Goal: Information Seeking & Learning: Learn about a topic

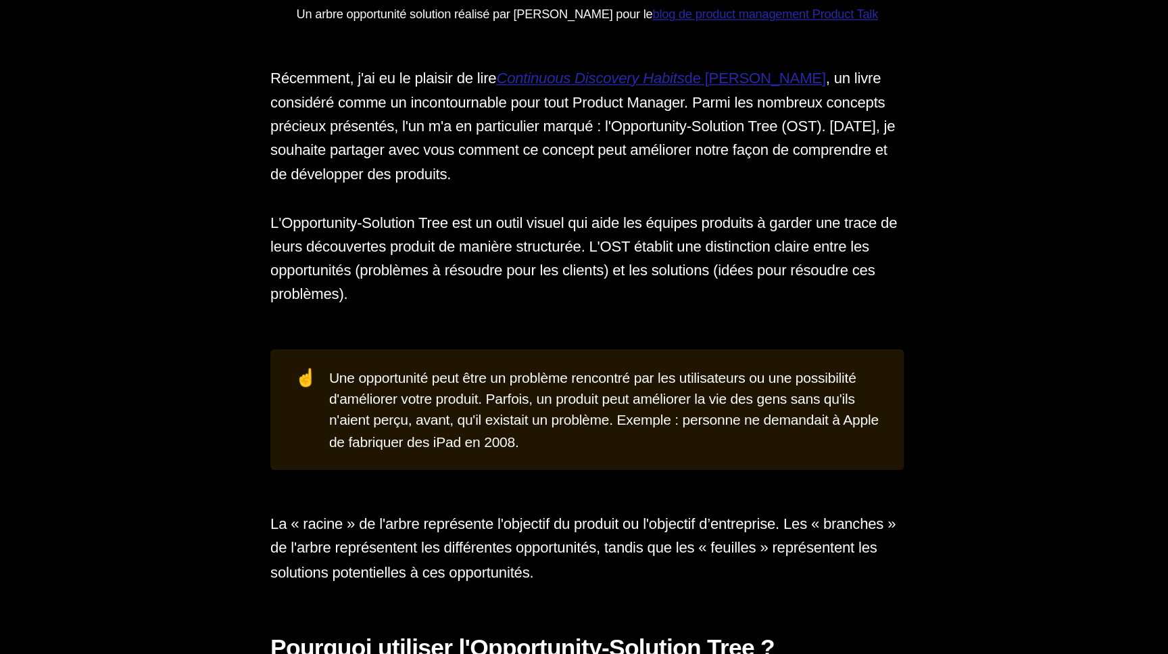
scroll to position [2594, 0]
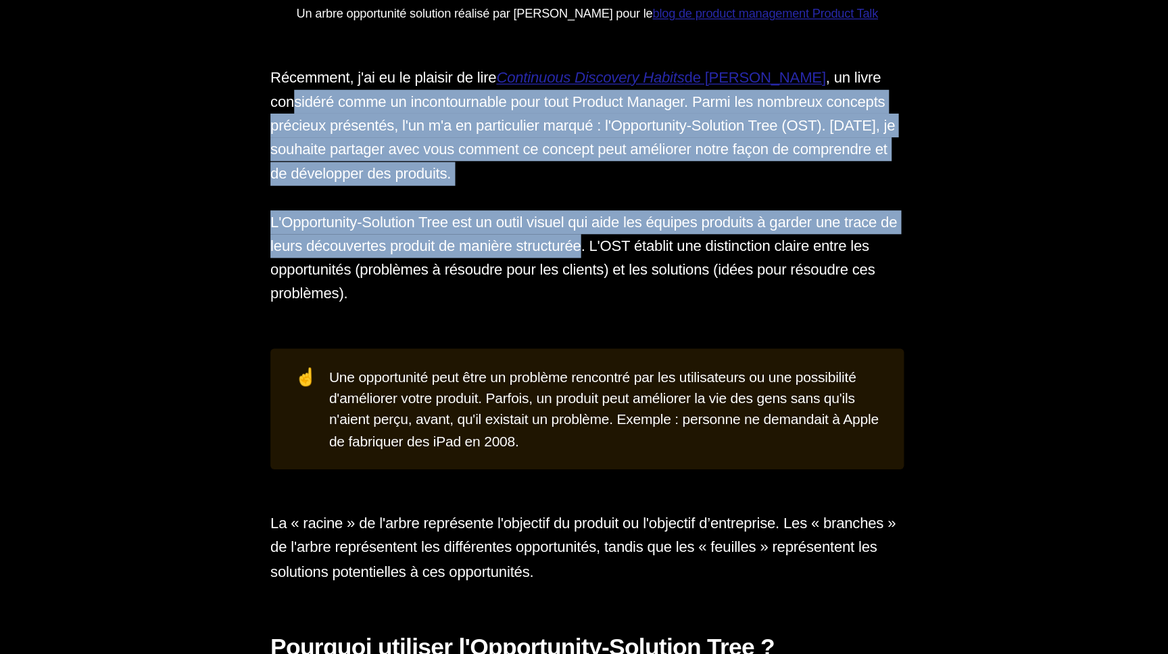
drag, startPoint x: 362, startPoint y: 253, endPoint x: 654, endPoint y: 368, distance: 313.7
click at [654, 368] on section "Concevoir un bon produit n’est pas chose aisée. Sans un lien fort et plusieurs …" at bounding box center [584, 407] width 1168 height 4189
click at [654, 368] on p "L'Opportunity-Solution Tree est un outil visuel qui aide les équipes produits à…" at bounding box center [584, 350] width 487 height 74
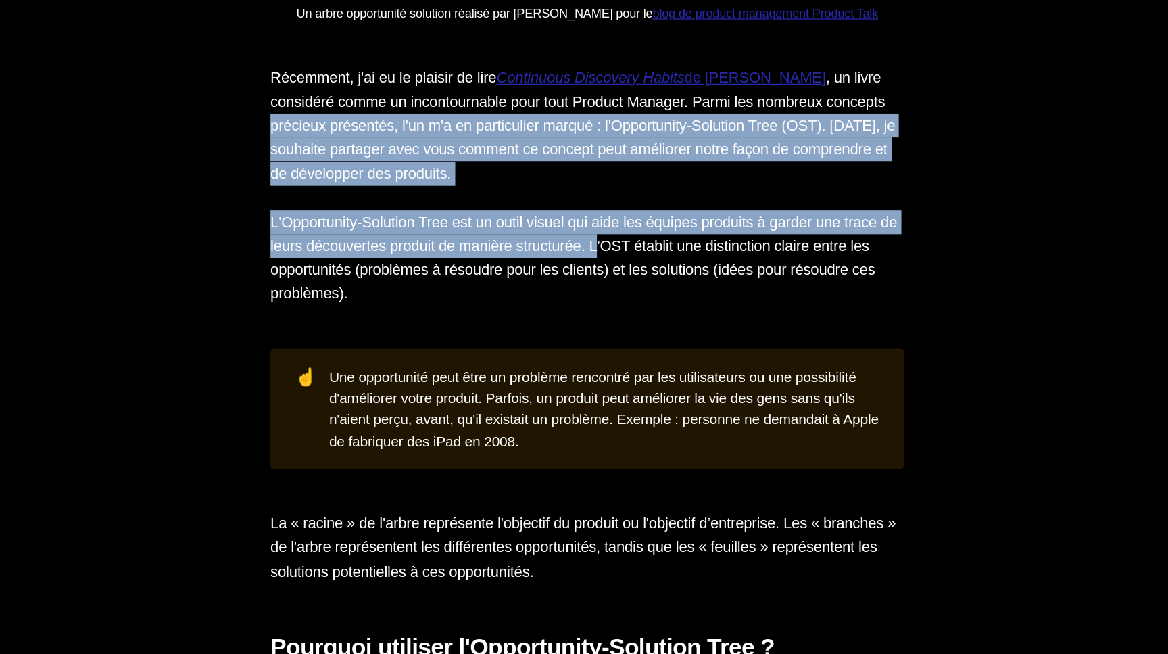
drag, startPoint x: 654, startPoint y: 368, endPoint x: 413, endPoint y: 260, distance: 263.8
click at [415, 260] on section "Concevoir un bon produit n’est pas chose aisée. Sans un lien fort et plusieurs …" at bounding box center [584, 407] width 1168 height 4189
click at [413, 260] on p "Récemment, j'ai eu le plaisir de lire Continuous Discovery Habits de [PERSON_NA…" at bounding box center [584, 248] width 487 height 92
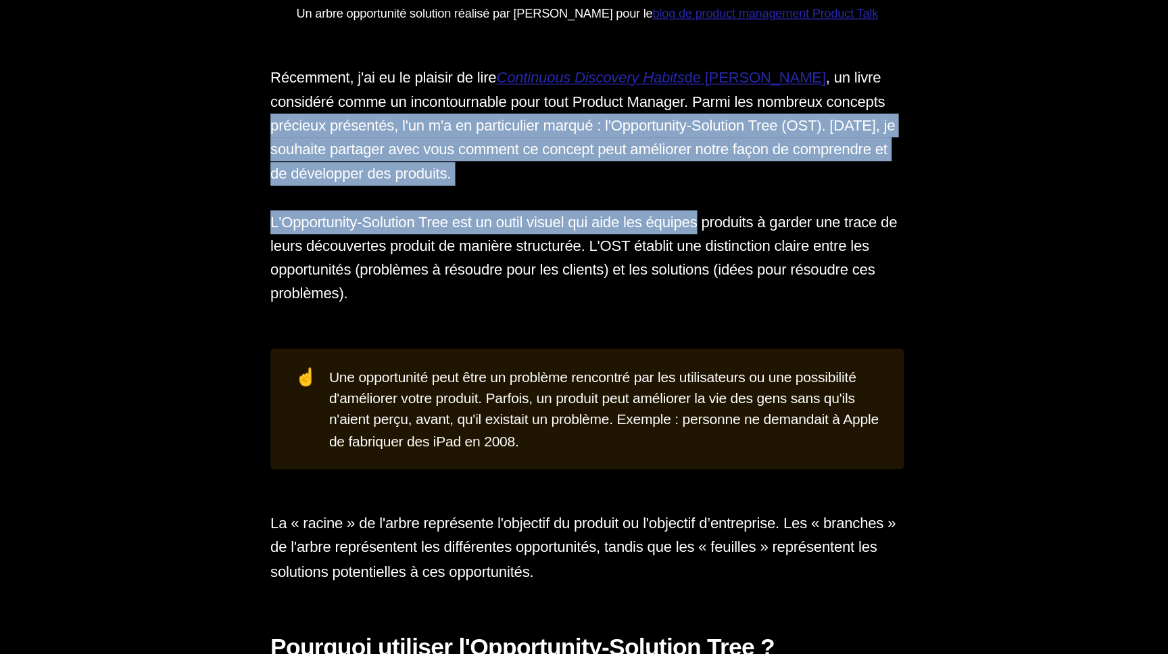
drag, startPoint x: 413, startPoint y: 260, endPoint x: 709, endPoint y: 363, distance: 313.5
click at [699, 361] on section "Concevoir un bon produit n’est pas chose aisée. Sans un lien fort et plusieurs …" at bounding box center [584, 407] width 1168 height 4189
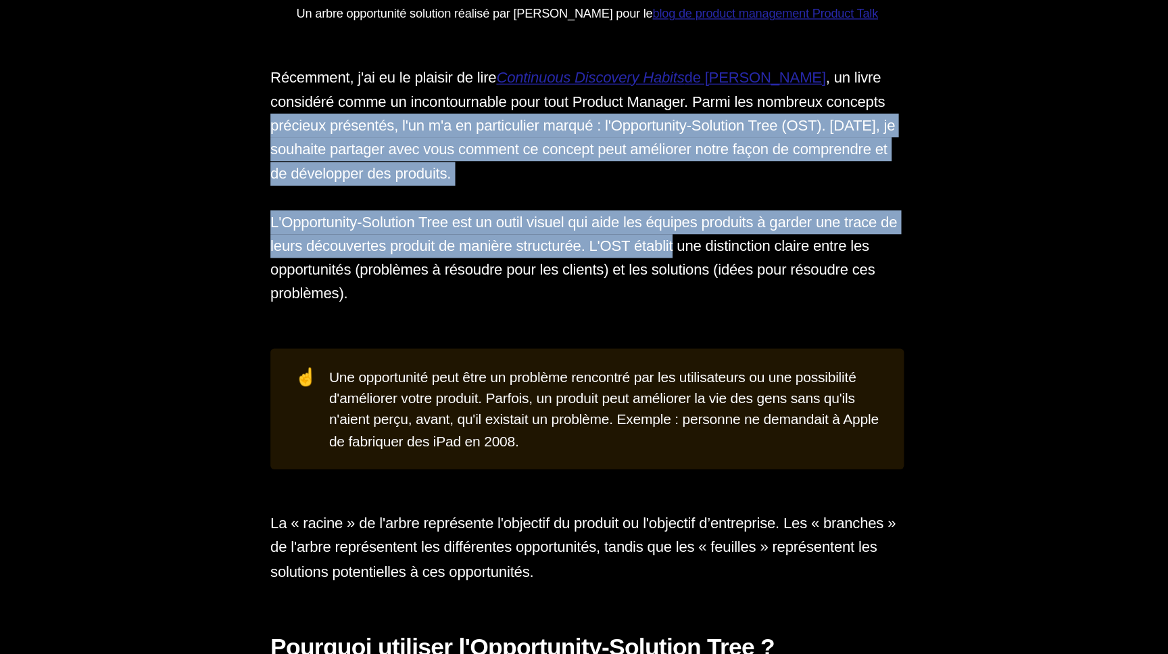
click at [709, 363] on p "L'Opportunity-Solution Tree est un outil visuel qui aide les équipes produits à…" at bounding box center [584, 350] width 487 height 74
drag, startPoint x: 709, startPoint y: 363, endPoint x: 442, endPoint y: 262, distance: 285.3
click at [447, 265] on section "Concevoir un bon produit n’est pas chose aisée. Sans un lien fort et plusieurs …" at bounding box center [584, 407] width 1168 height 4189
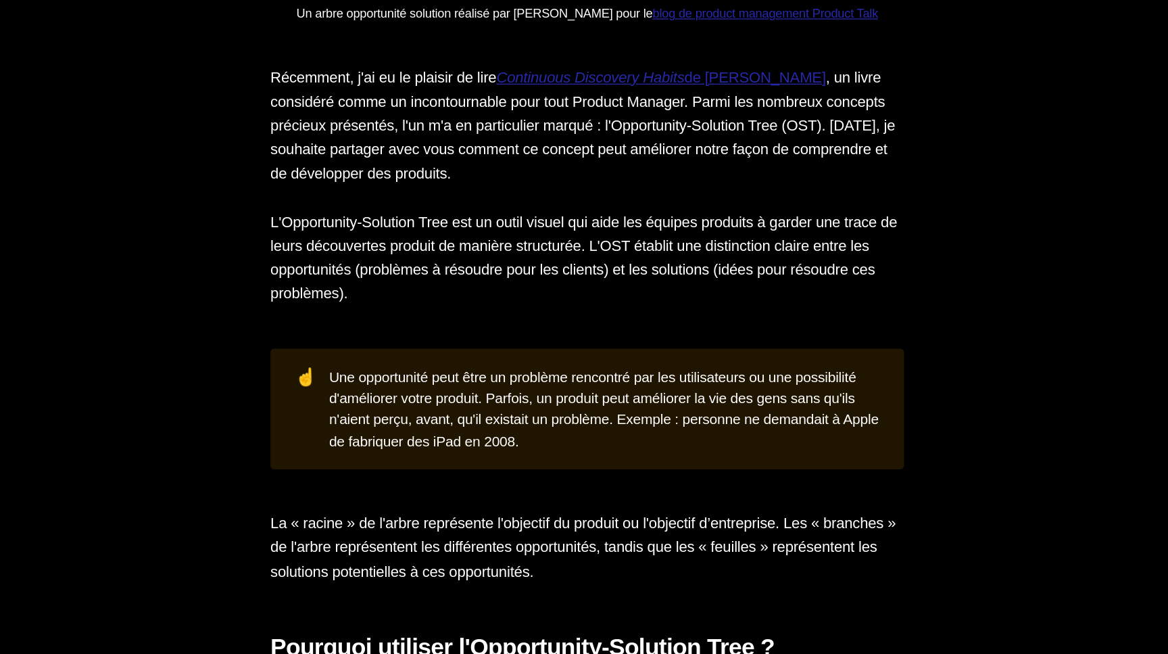
click at [442, 262] on p "Récemment, j'ai eu le plaisir de lire Continuous Discovery Habits de [PERSON_NA…" at bounding box center [584, 248] width 487 height 92
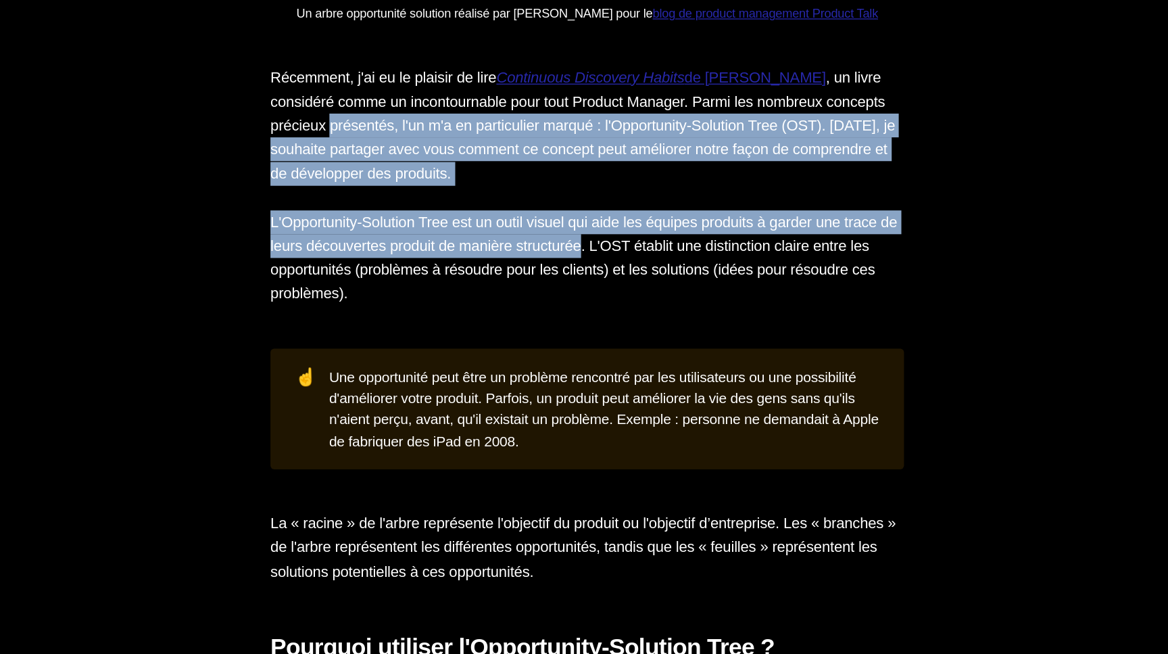
drag, startPoint x: 442, startPoint y: 262, endPoint x: 724, endPoint y: 405, distance: 316.4
click at [704, 393] on section "Concevoir un bon produit n’est pas chose aisée. Sans un lien fort et plusieurs …" at bounding box center [584, 407] width 1168 height 4189
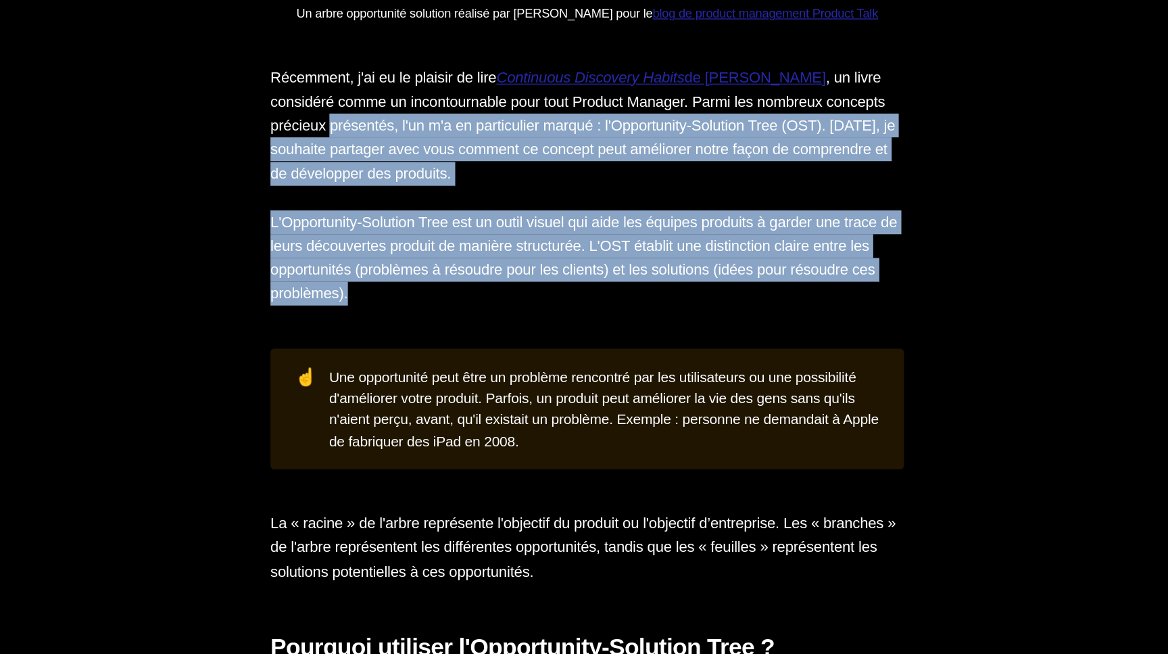
click at [724, 405] on section "Concevoir un bon produit n’est pas chose aisée. Sans un lien fort et plusieurs …" at bounding box center [584, 407] width 1168 height 4189
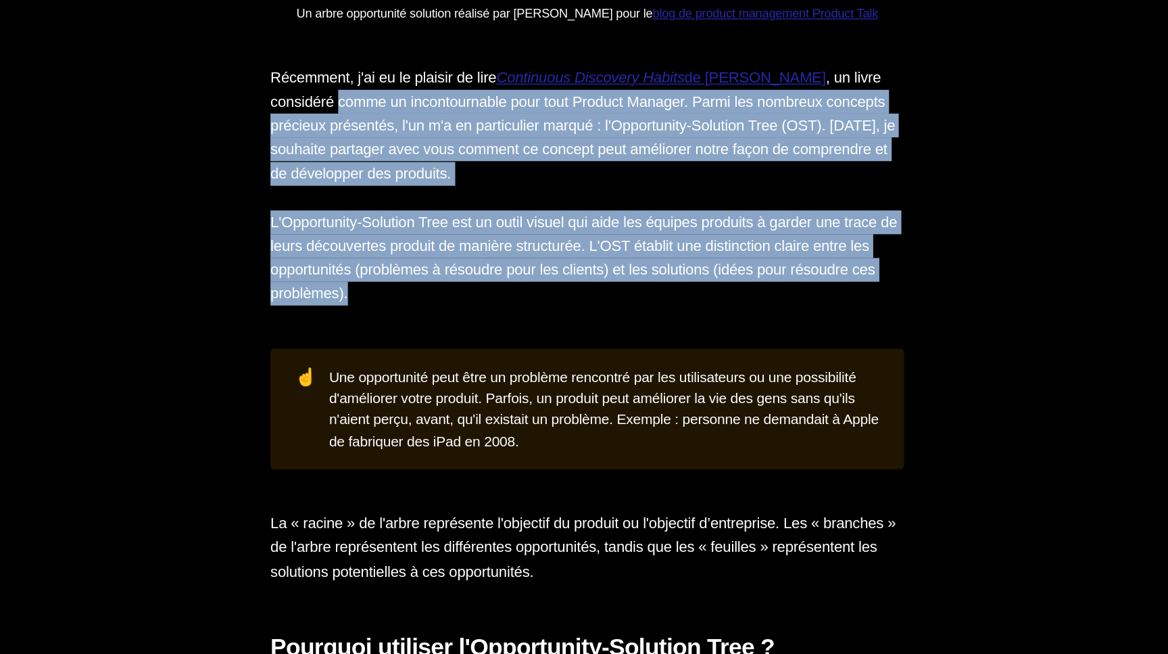
drag, startPoint x: 724, startPoint y: 405, endPoint x: 414, endPoint y: 249, distance: 347.0
click at [418, 251] on section "Concevoir un bon produit n’est pas chose aisée. Sans un lien fort et plusieurs …" at bounding box center [584, 407] width 1168 height 4189
click at [414, 249] on p "Récemment, j'ai eu le plaisir de lire Continuous Discovery Habits de [PERSON_NA…" at bounding box center [584, 248] width 487 height 92
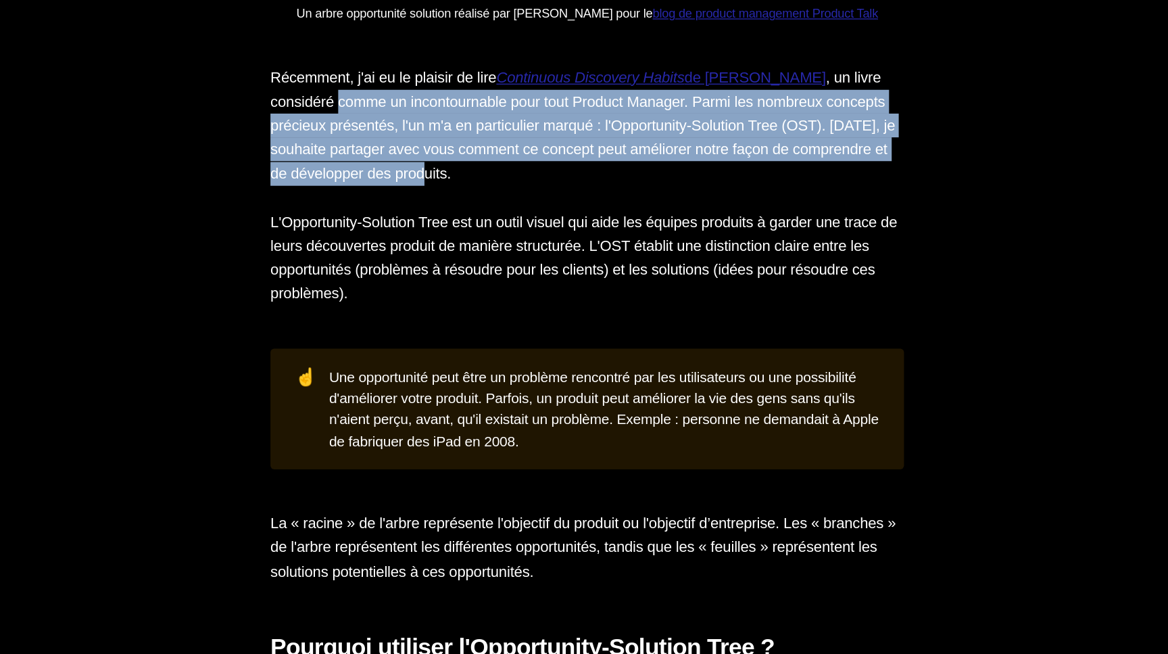
drag, startPoint x: 414, startPoint y: 249, endPoint x: 610, endPoint y: 315, distance: 206.0
click at [610, 315] on section "Concevoir un bon produit n’est pas chose aisée. Sans un lien fort et plusieurs …" at bounding box center [584, 407] width 1168 height 4189
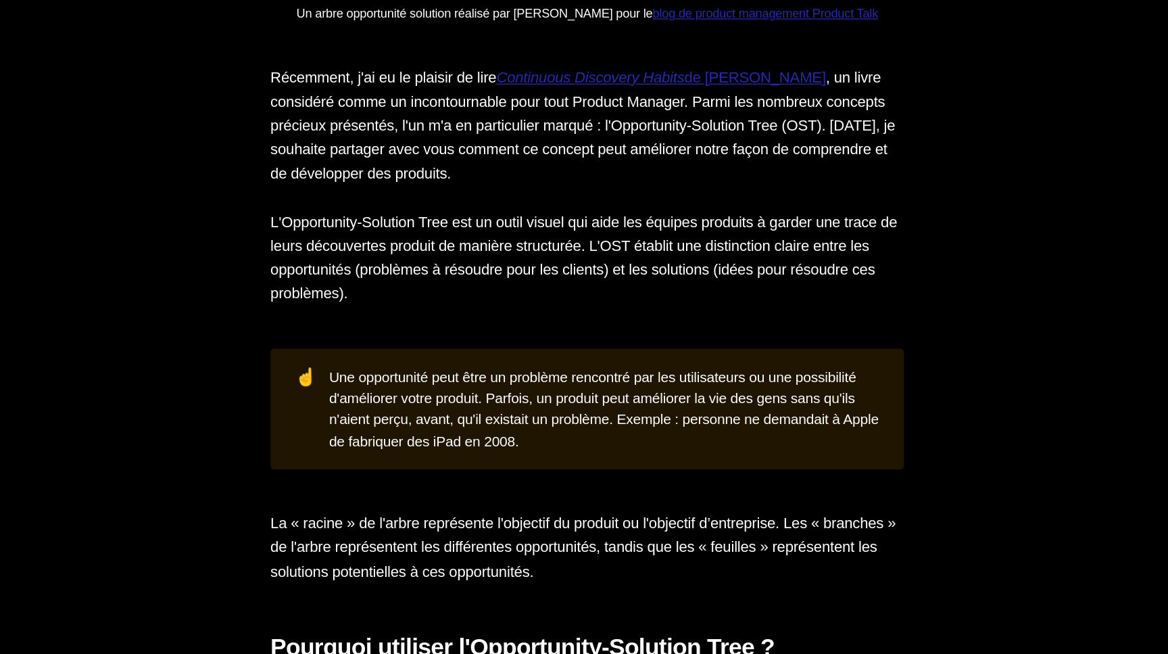
click at [620, 322] on section "Concevoir un bon produit n’est pas chose aisée. Sans un lien fort et plusieurs …" at bounding box center [584, 407] width 1168 height 4189
drag, startPoint x: 620, startPoint y: 322, endPoint x: 397, endPoint y: 247, distance: 234.4
click at [397, 247] on section "Concevoir un bon produit n’est pas chose aisée. Sans un lien fort et plusieurs …" at bounding box center [584, 407] width 1168 height 4189
click at [392, 245] on p "Récemment, j'ai eu le plaisir de lire Continuous Discovery Habits de [PERSON_NA…" at bounding box center [584, 248] width 487 height 92
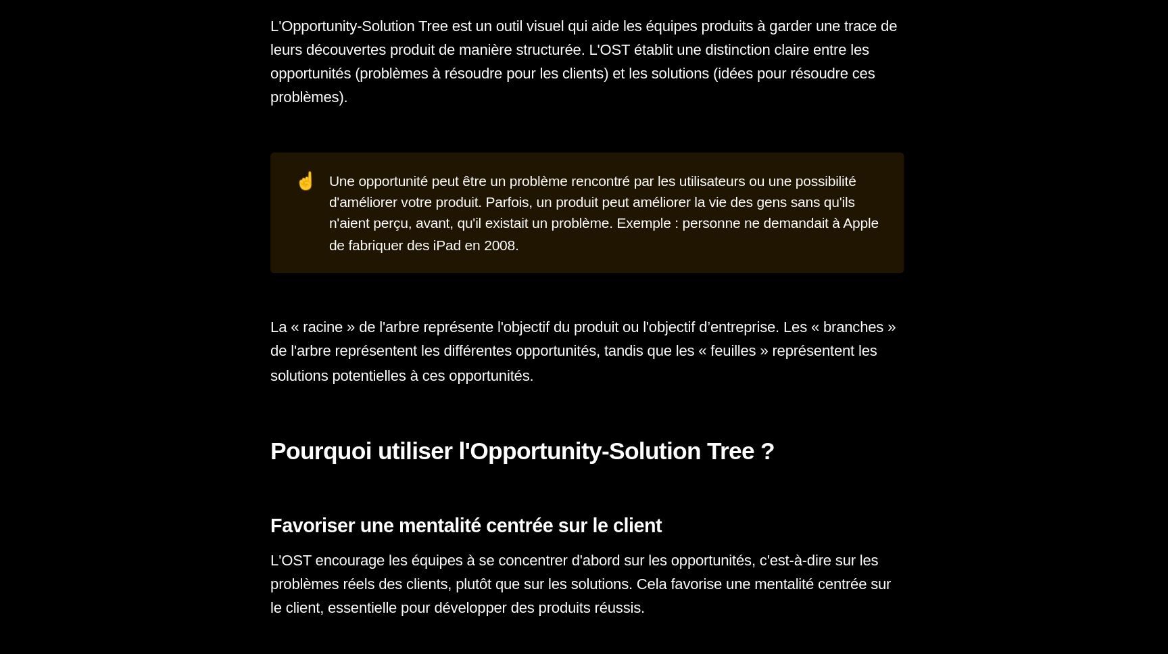
scroll to position [2769, 0]
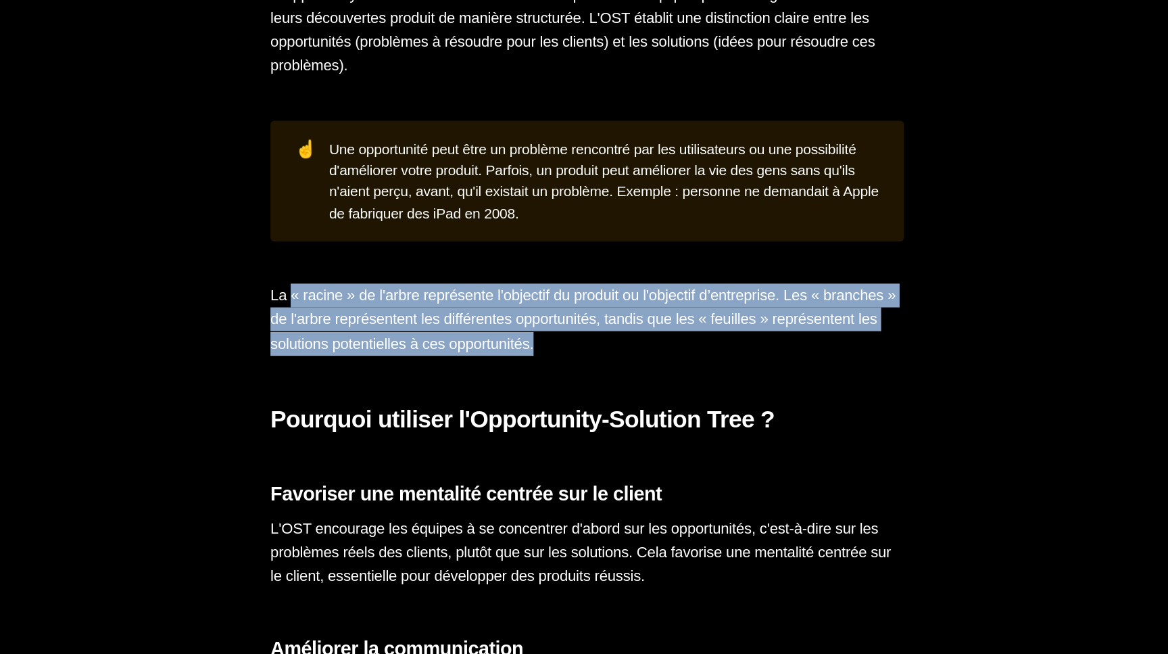
drag, startPoint x: 358, startPoint y: 399, endPoint x: 648, endPoint y: 452, distance: 295.3
click at [648, 452] on section "Concevoir un bon produit n’est pas chose aisée. Sans un lien fort et plusieurs …" at bounding box center [584, 232] width 1168 height 4189
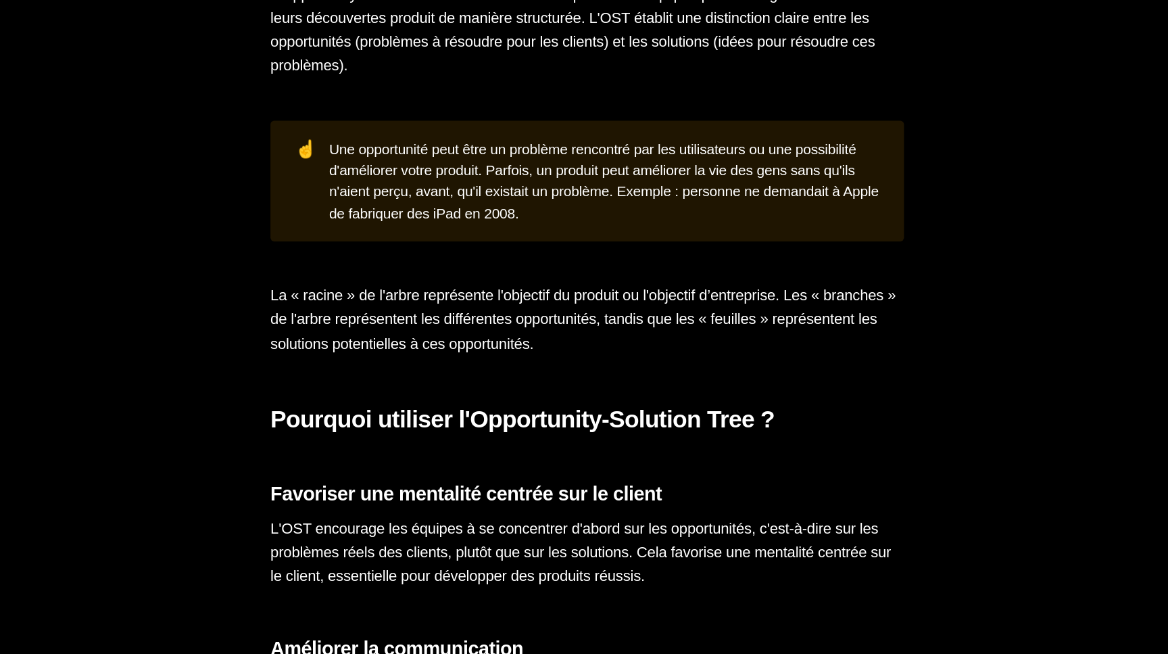
click at [658, 453] on section "Concevoir un bon produit n’est pas chose aisée. Sans un lien fort et plusieurs …" at bounding box center [584, 232] width 1168 height 4189
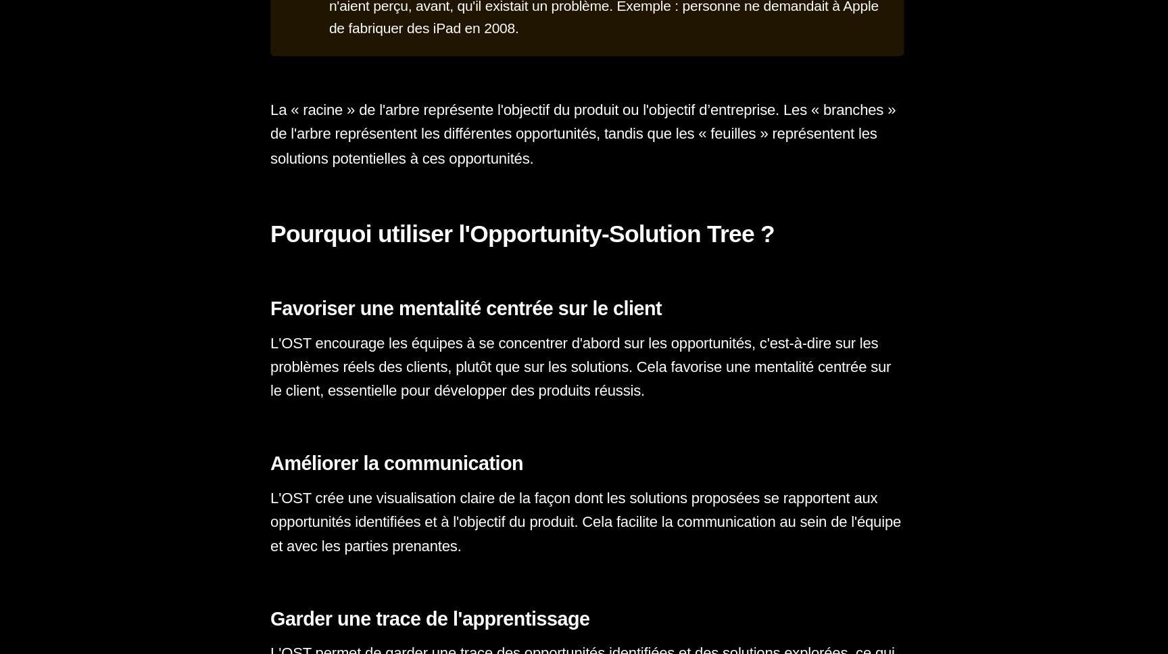
scroll to position [2945, 0]
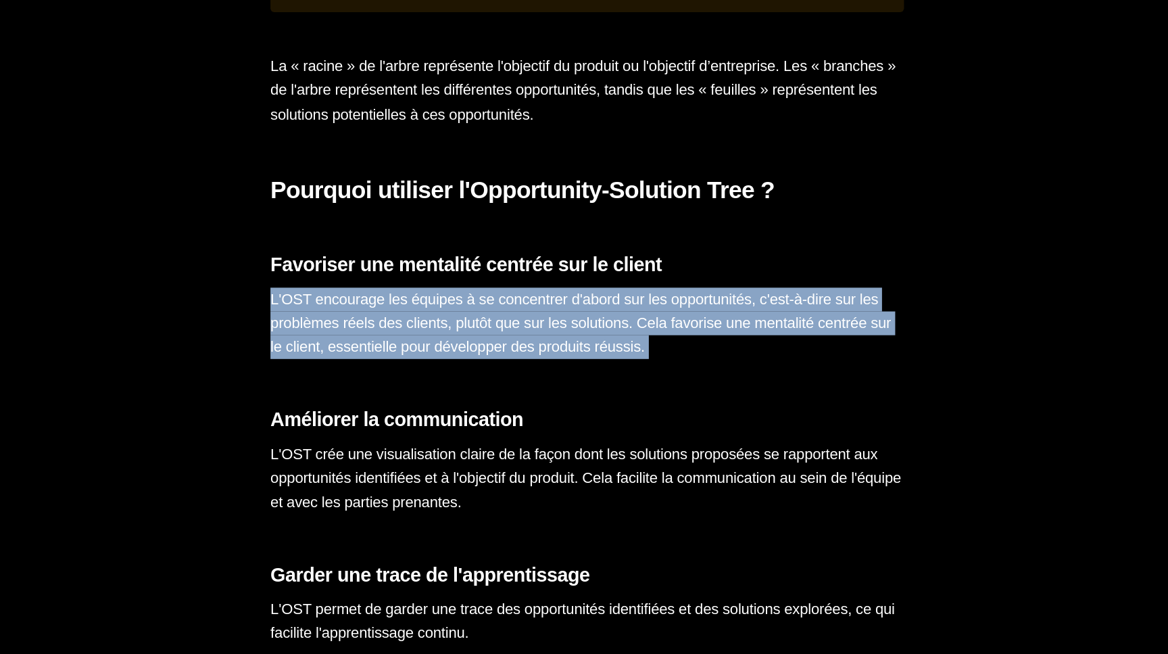
drag, startPoint x: 347, startPoint y: 387, endPoint x: 733, endPoint y: 487, distance: 399.3
click at [731, 487] on section "Concevoir un bon produit n’est pas chose aisée. Sans un lien fort et plusieurs …" at bounding box center [584, 56] width 1168 height 4189
click at [733, 483] on h3 "Améliorer la communication" at bounding box center [584, 474] width 487 height 18
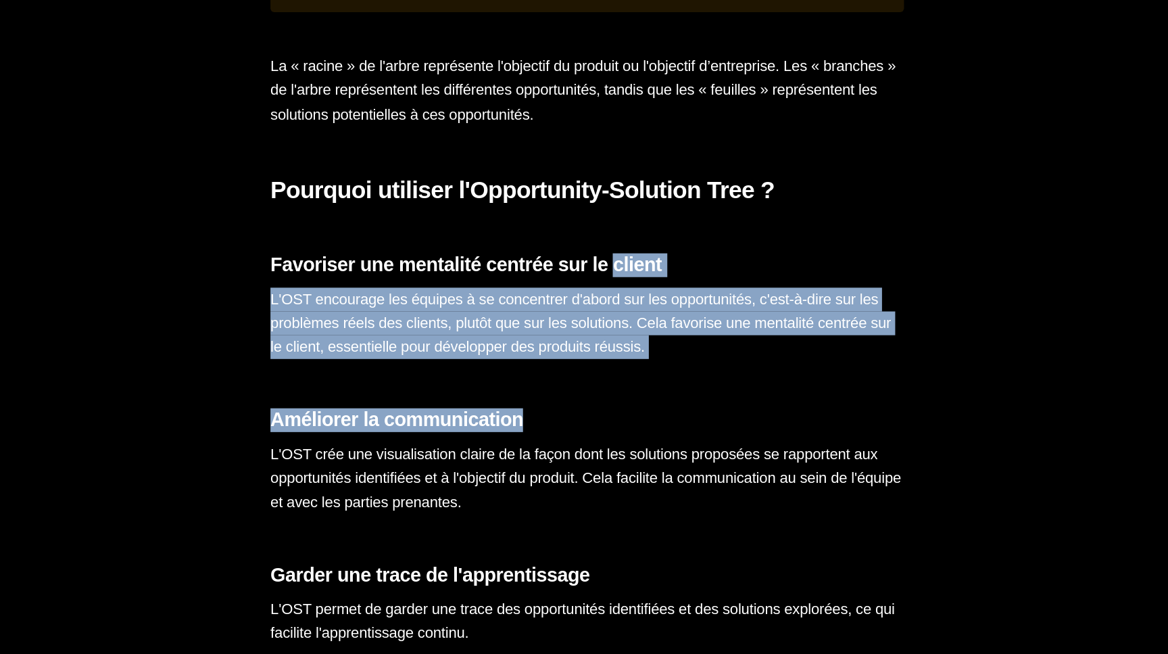
drag, startPoint x: 733, startPoint y: 487, endPoint x: 371, endPoint y: 381, distance: 377.3
click at [374, 381] on section "Concevoir un bon produit n’est pas chose aisée. Sans un lien fort et plusieurs …" at bounding box center [584, 56] width 1168 height 4189
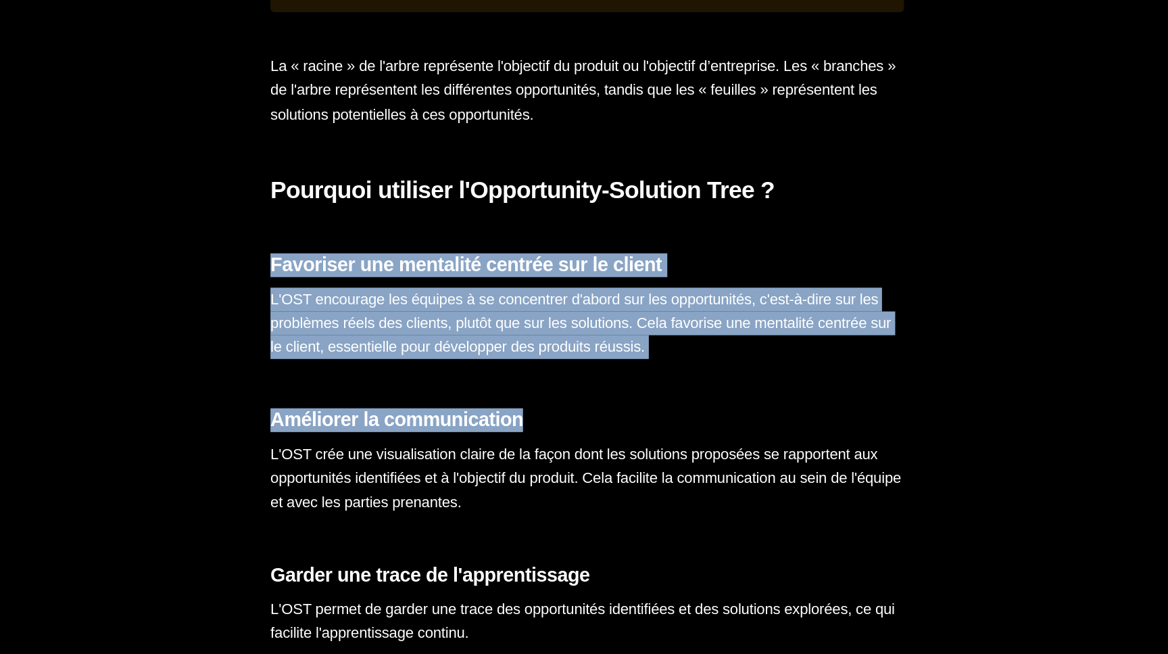
click at [371, 364] on h3 "Favoriser une mentalité centrée sur le client" at bounding box center [584, 355] width 487 height 18
drag, startPoint x: 371, startPoint y: 381, endPoint x: 674, endPoint y: 461, distance: 313.1
click at [657, 457] on section "Concevoir un bon produit n’est pas chose aisée. Sans un lien fort et plusieurs …" at bounding box center [584, 56] width 1168 height 4189
click at [674, 461] on section "Concevoir un bon produit n’est pas chose aisée. Sans un lien fort et plusieurs …" at bounding box center [584, 56] width 1168 height 4189
drag, startPoint x: 674, startPoint y: 461, endPoint x: 360, endPoint y: 345, distance: 335.1
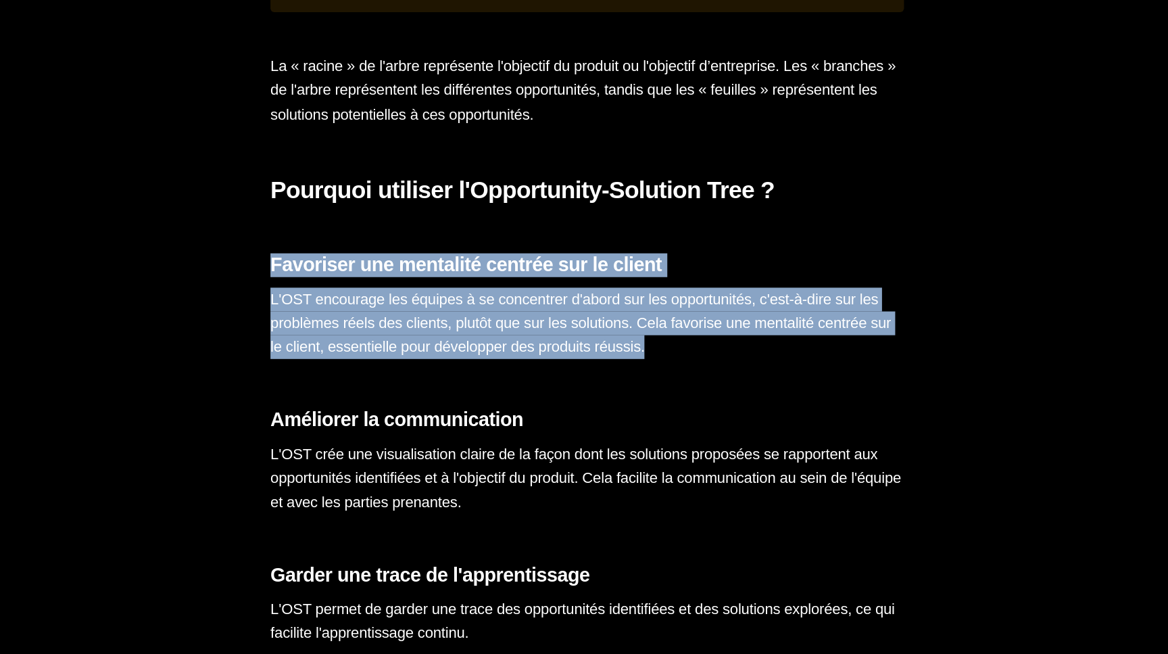
click at [378, 347] on section "Concevoir un bon produit n’est pas chose aisée. Sans un lien fort et plusieurs …" at bounding box center [584, 56] width 1168 height 4189
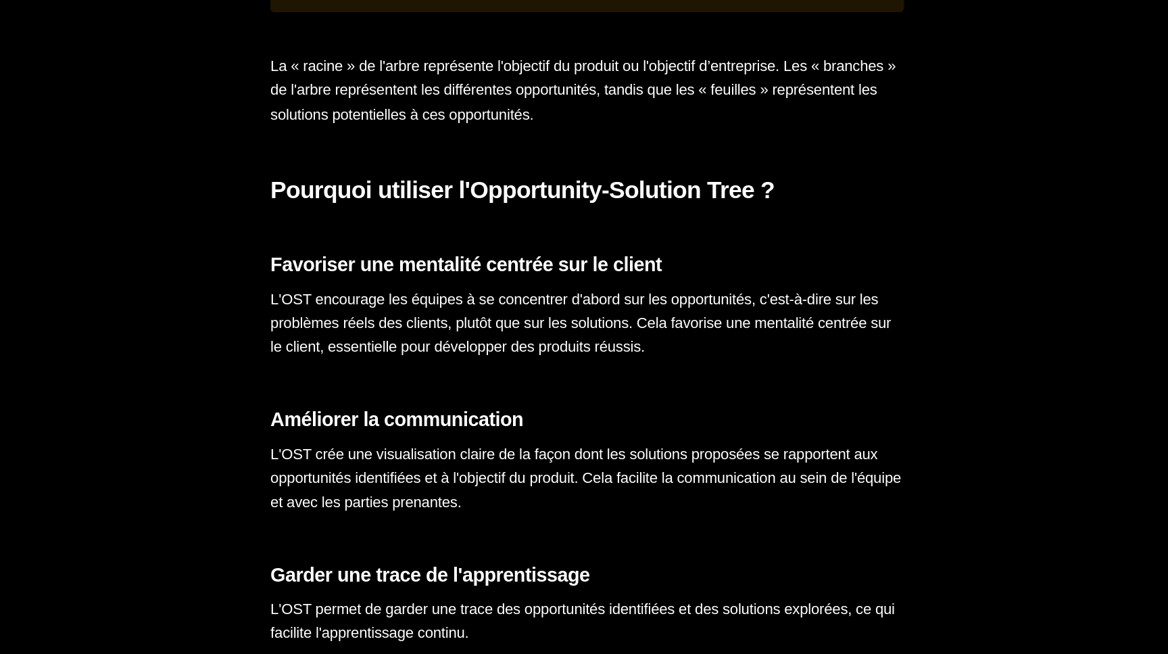
click at [360, 345] on section "Concevoir un bon produit n’est pas chose aisée. Sans un lien fort et plusieurs …" at bounding box center [584, 56] width 1168 height 4189
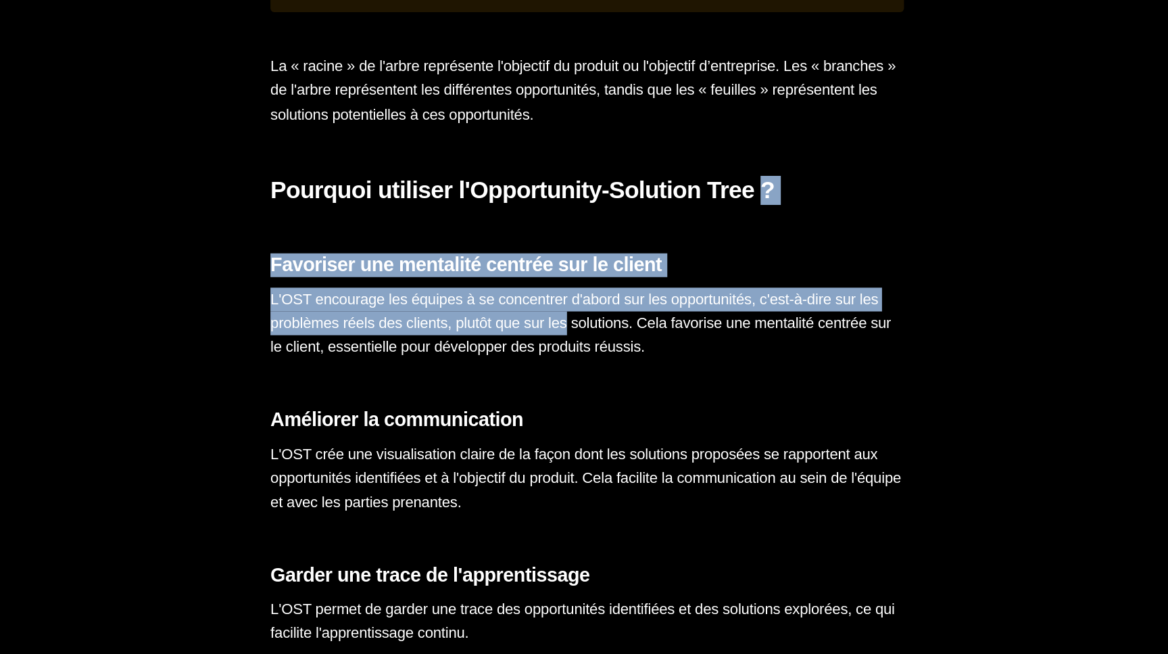
drag, startPoint x: 360, startPoint y: 345, endPoint x: 706, endPoint y: 471, distance: 368.4
click at [676, 461] on section "Concevoir un bon produit n’est pas chose aisée. Sans un lien fort et plusieurs …" at bounding box center [584, 56] width 1168 height 4189
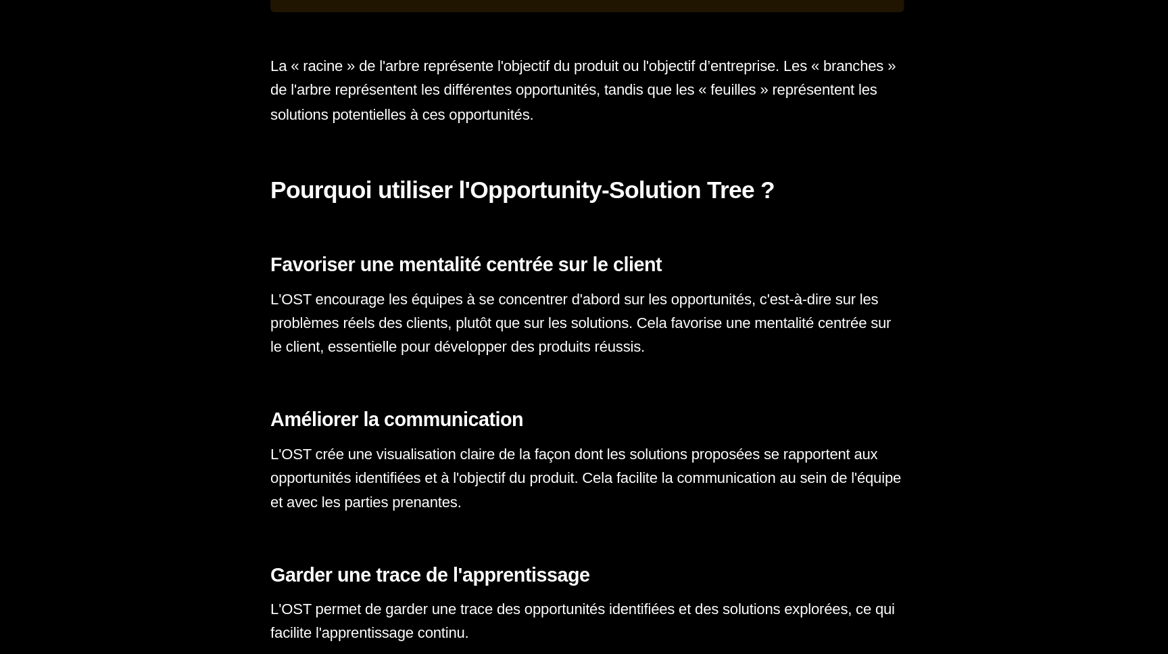
click at [706, 471] on section "Concevoir un bon produit n’est pas chose aisée. Sans un lien fort et plusieurs …" at bounding box center [584, 56] width 1168 height 4189
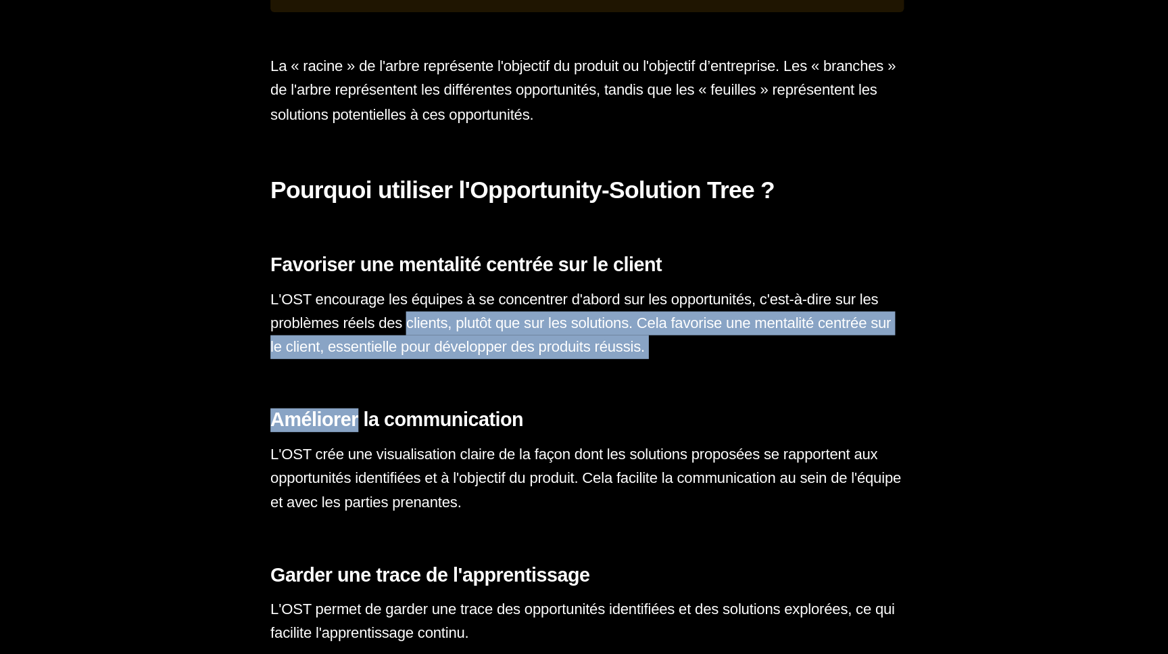
drag, startPoint x: 706, startPoint y: 471, endPoint x: 397, endPoint y: 387, distance: 320.0
click at [397, 387] on section "Concevoir un bon produit n’est pas chose aisée. Sans un lien fort et plusieurs …" at bounding box center [584, 56] width 1168 height 4189
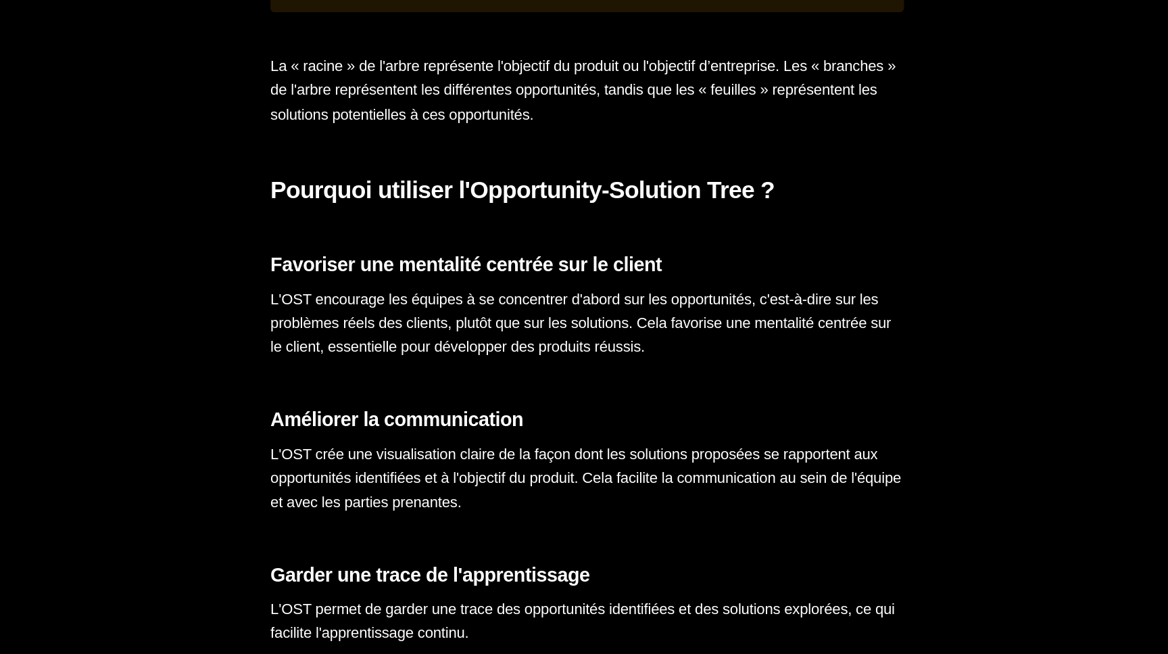
click at [391, 387] on section "Concevoir un bon produit n’est pas chose aisée. Sans un lien fort et plusieurs …" at bounding box center [584, 56] width 1168 height 4189
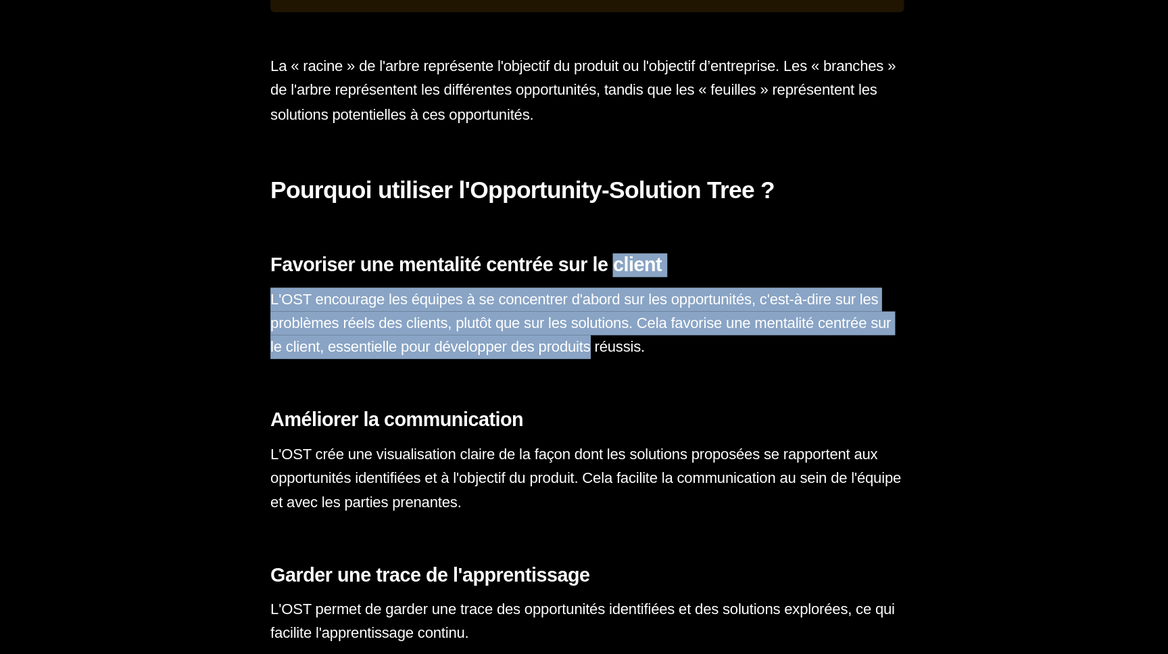
drag, startPoint x: 391, startPoint y: 387, endPoint x: 708, endPoint y: 449, distance: 323.0
click at [687, 446] on section "Concevoir un bon produit n’est pas chose aisée. Sans un lien fort et plusieurs …" at bounding box center [584, 56] width 1168 height 4189
click at [708, 449] on section "Concevoir un bon produit n’est pas chose aisée. Sans un lien fort et plusieurs …" at bounding box center [584, 56] width 1168 height 4189
drag, startPoint x: 708, startPoint y: 449, endPoint x: 380, endPoint y: 377, distance: 335.5
click at [380, 377] on section "Concevoir un bon produit n’est pas chose aisée. Sans un lien fort et plusieurs …" at bounding box center [584, 56] width 1168 height 4189
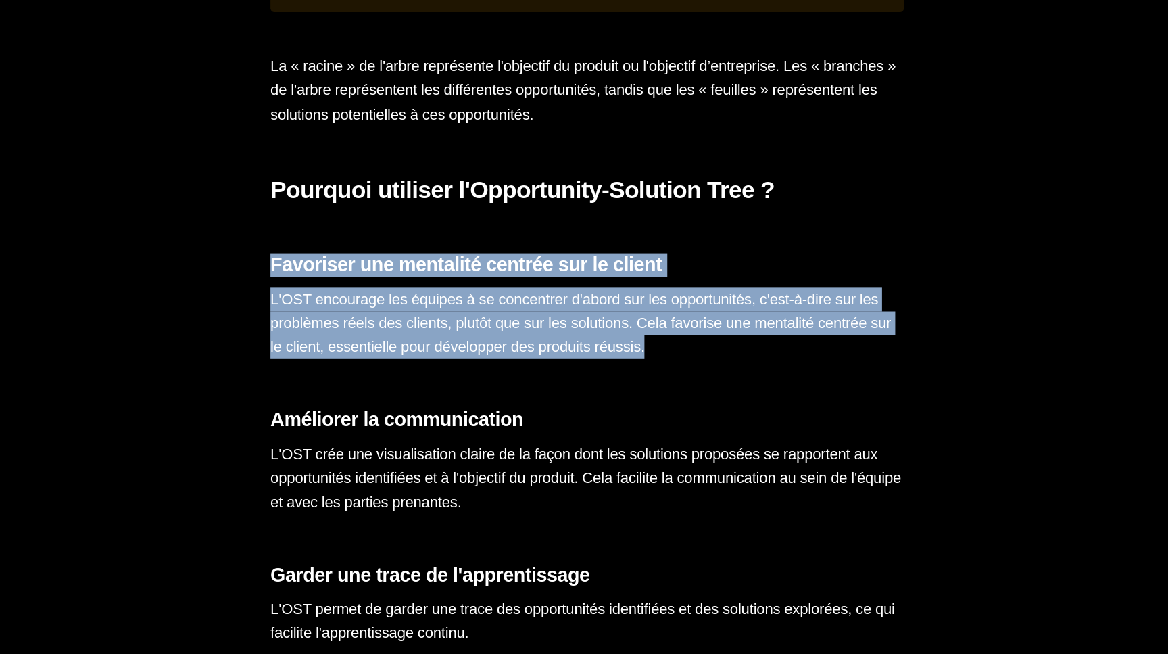
click at [368, 364] on h3 "Favoriser une mentalité centrée sur le client" at bounding box center [584, 355] width 487 height 18
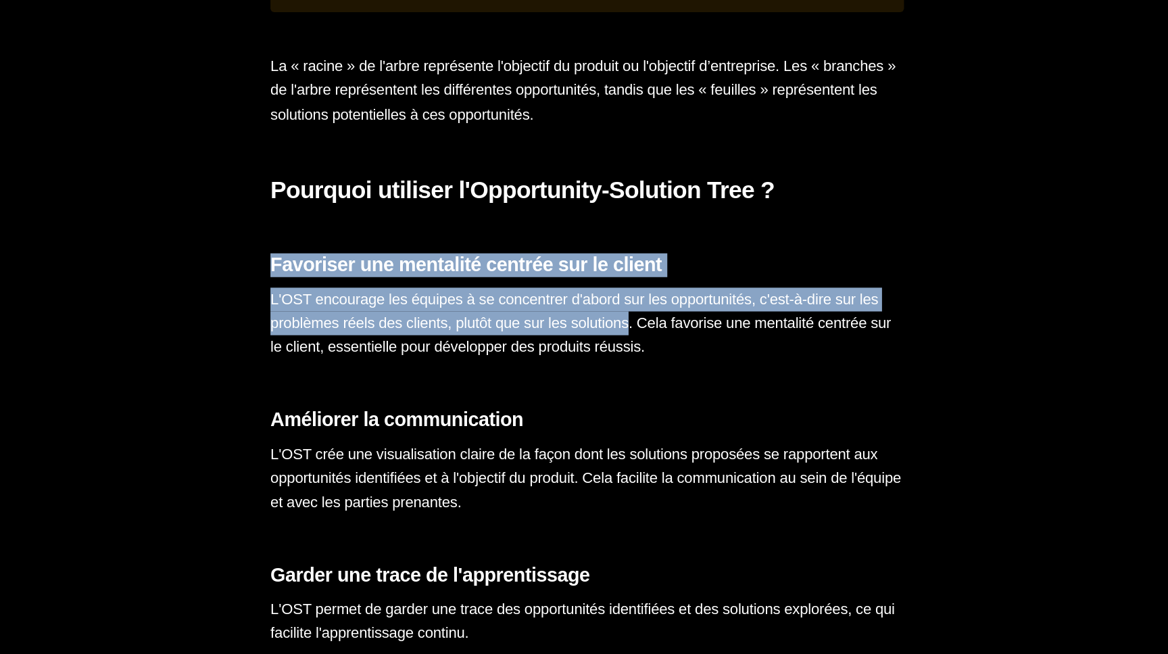
drag, startPoint x: 368, startPoint y: 376, endPoint x: 635, endPoint y: 420, distance: 270.0
click at [619, 420] on section "Concevoir un bon produit n’est pas chose aisée. Sans un lien fort et plusieurs …" at bounding box center [584, 56] width 1168 height 4189
click at [635, 420] on p "L'OST encourage les équipes à se concentrer d'abord sur les opportunités, c'est…" at bounding box center [584, 399] width 487 height 55
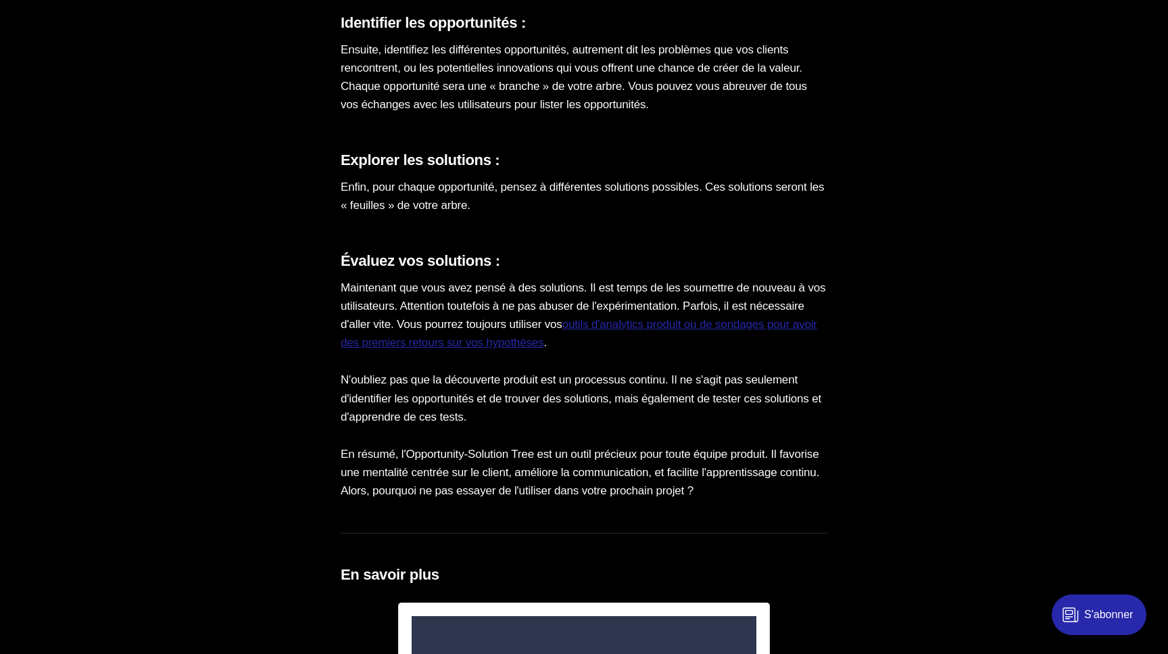
scroll to position [3610, 0]
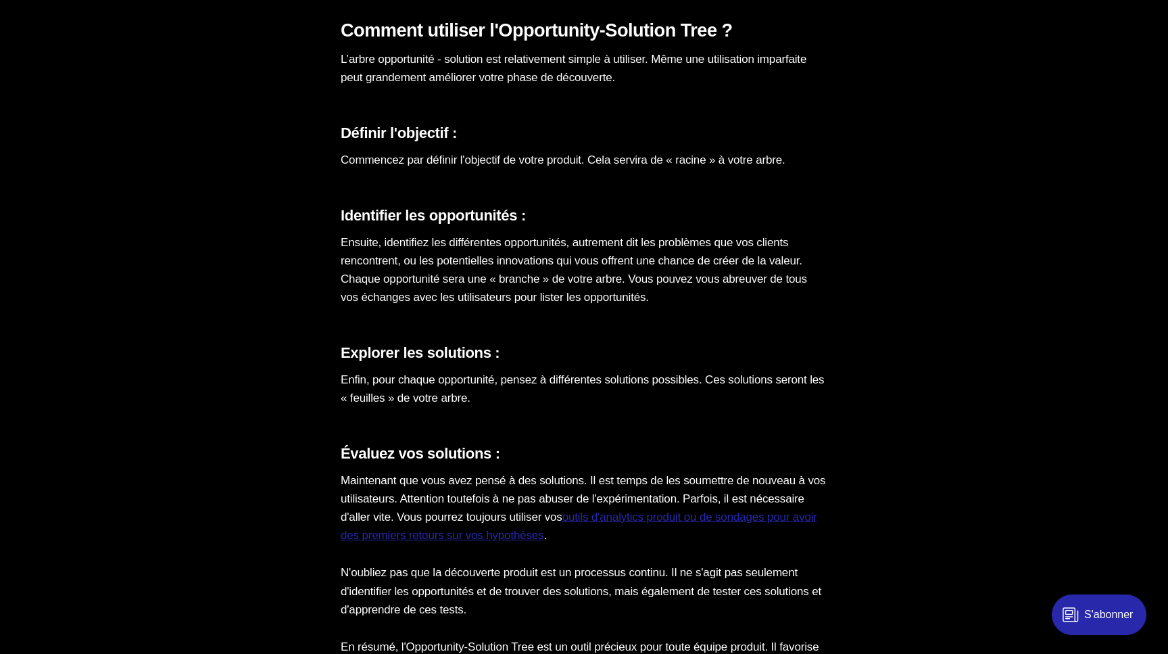
click at [393, 257] on p "Ensuite, identifiez les différentes opportunités, autrement dit les problèmes q…" at bounding box center [584, 270] width 487 height 74
click at [393, 258] on p "Ensuite, identifiez les différentes opportunités, autrement dit les problèmes q…" at bounding box center [584, 270] width 487 height 74
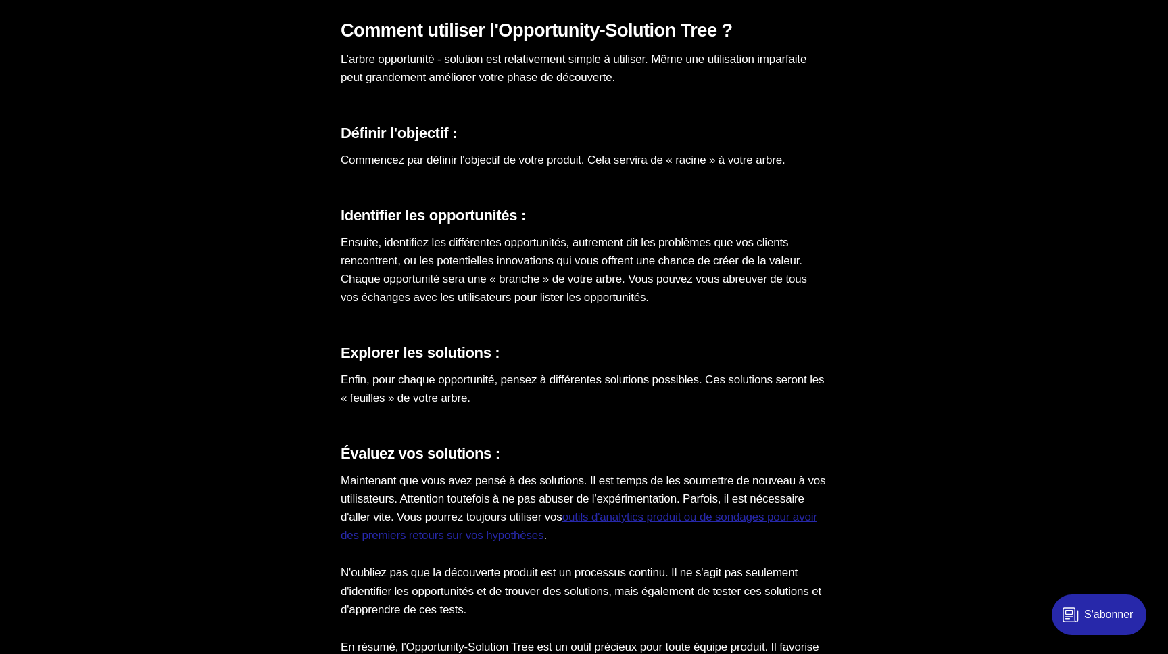
click at [393, 258] on p "Ensuite, identifiez les différentes opportunités, autrement dit les problèmes q…" at bounding box center [584, 270] width 487 height 74
